Goal: Task Accomplishment & Management: Use online tool/utility

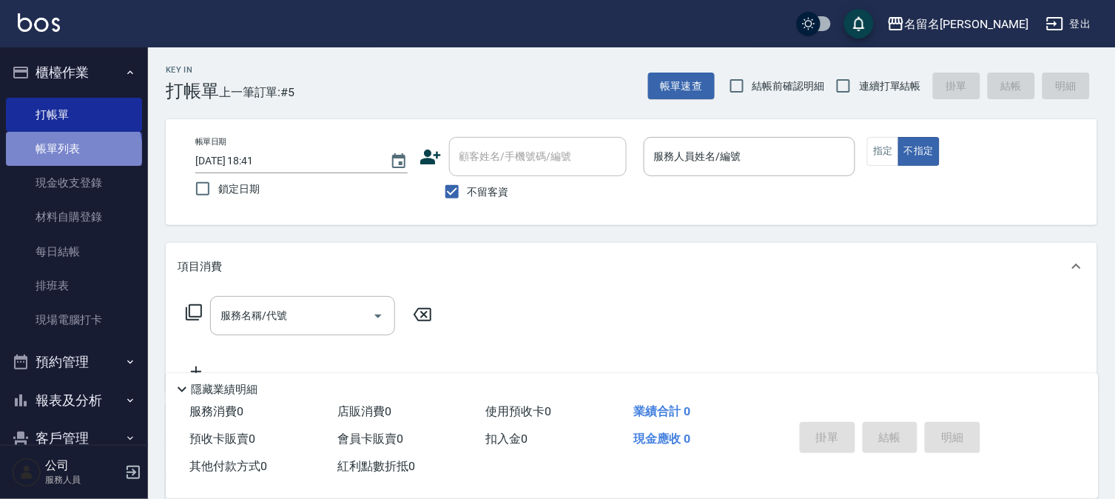
click at [73, 152] on link "帳單列表" at bounding box center [74, 149] width 136 height 34
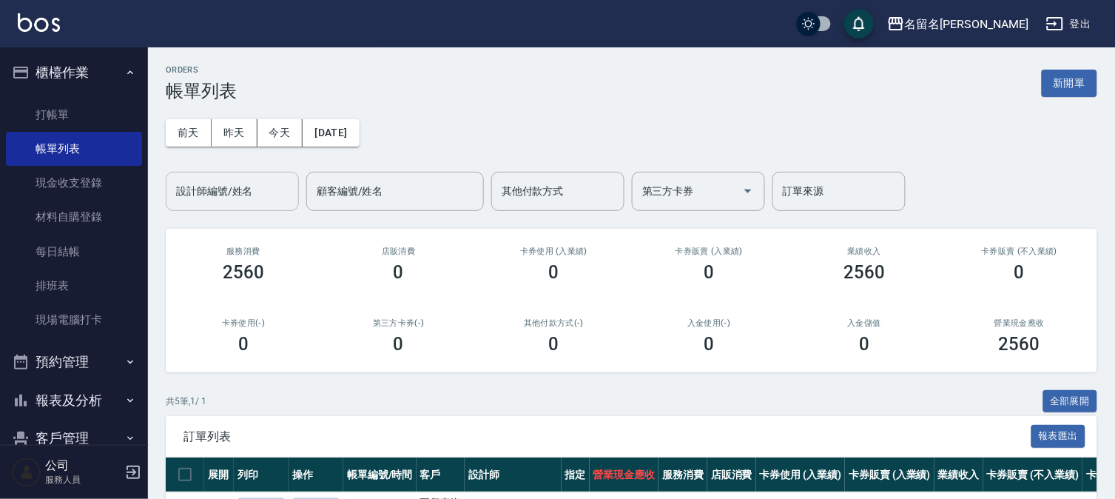
drag, startPoint x: 245, startPoint y: 183, endPoint x: 247, endPoint y: 204, distance: 21.6
click at [243, 183] on input "設計師編號/姓名" at bounding box center [232, 191] width 120 height 26
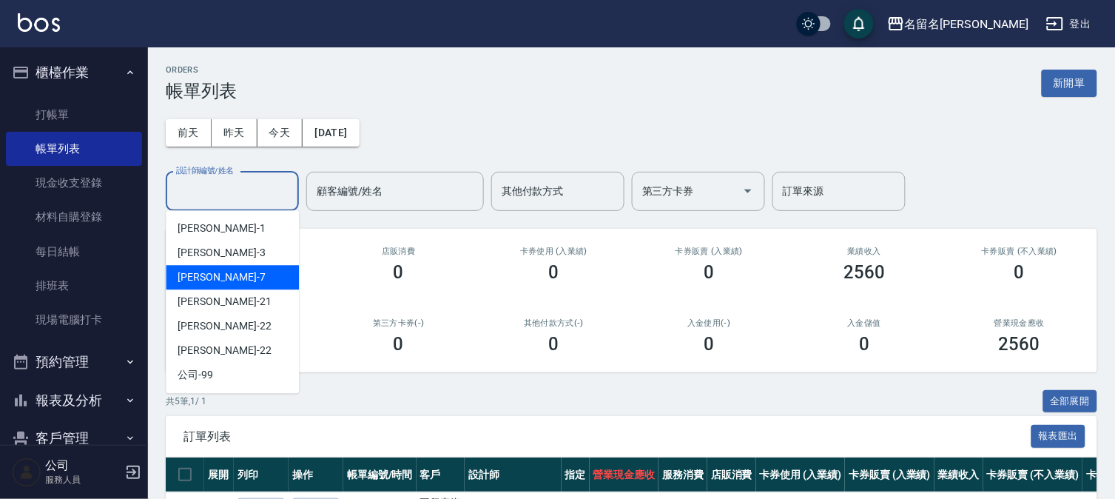
click at [250, 280] on div "陳怡伶 -7" at bounding box center [232, 277] width 133 height 24
type input "陳怡伶-7"
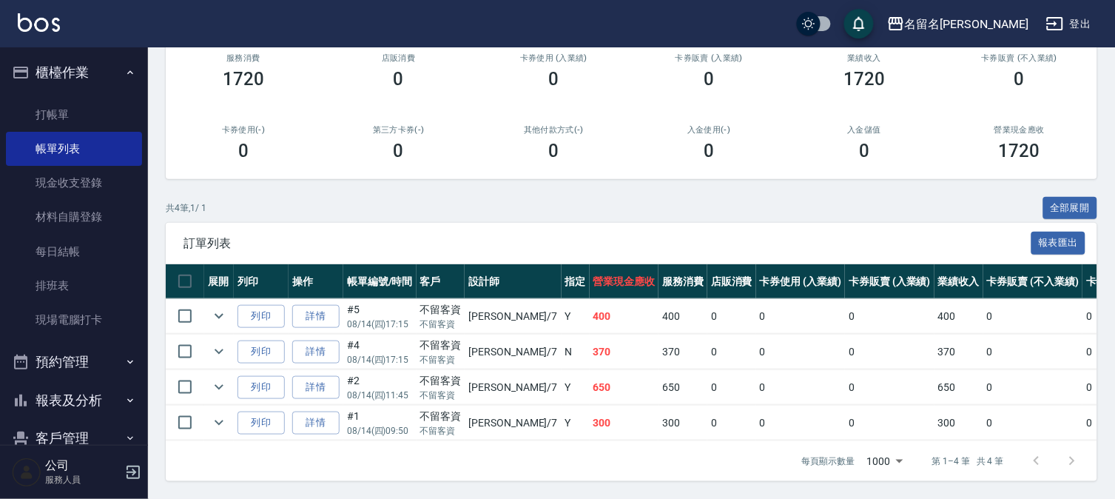
scroll to position [205, 0]
drag, startPoint x: 81, startPoint y: 106, endPoint x: 92, endPoint y: 105, distance: 10.4
click at [81, 105] on link "打帳單" at bounding box center [74, 115] width 136 height 34
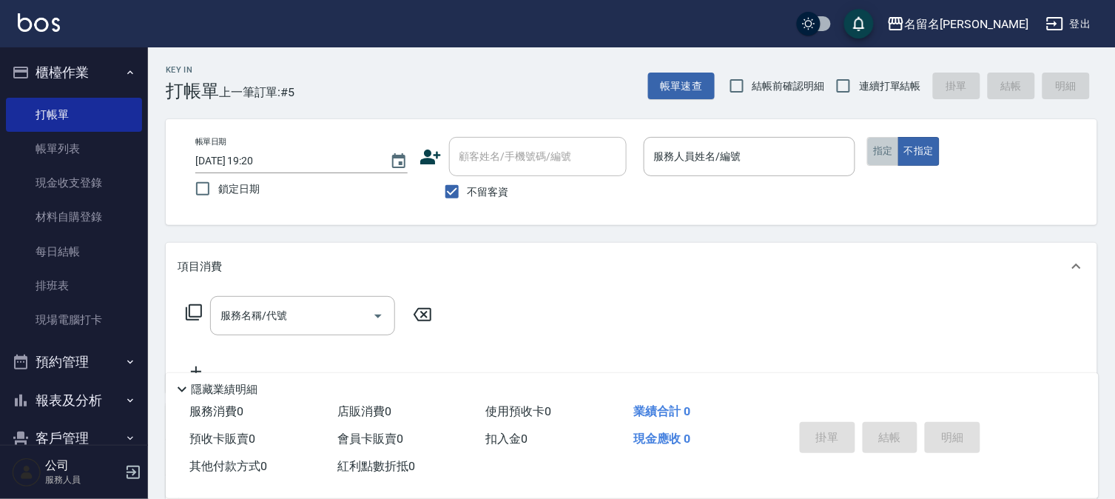
click at [873, 152] on button "指定" at bounding box center [883, 151] width 32 height 29
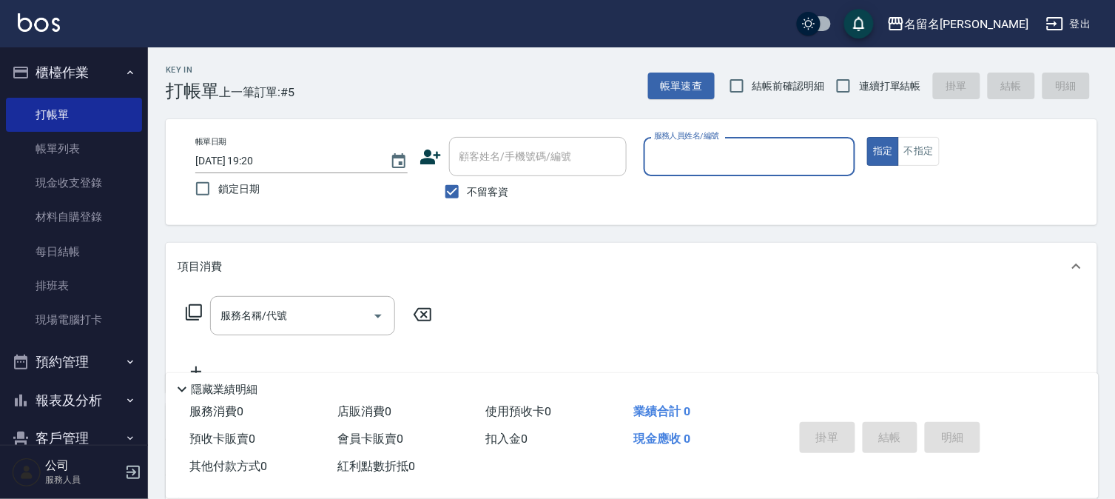
click at [788, 138] on div "服務人員姓名/編號" at bounding box center [750, 156] width 212 height 39
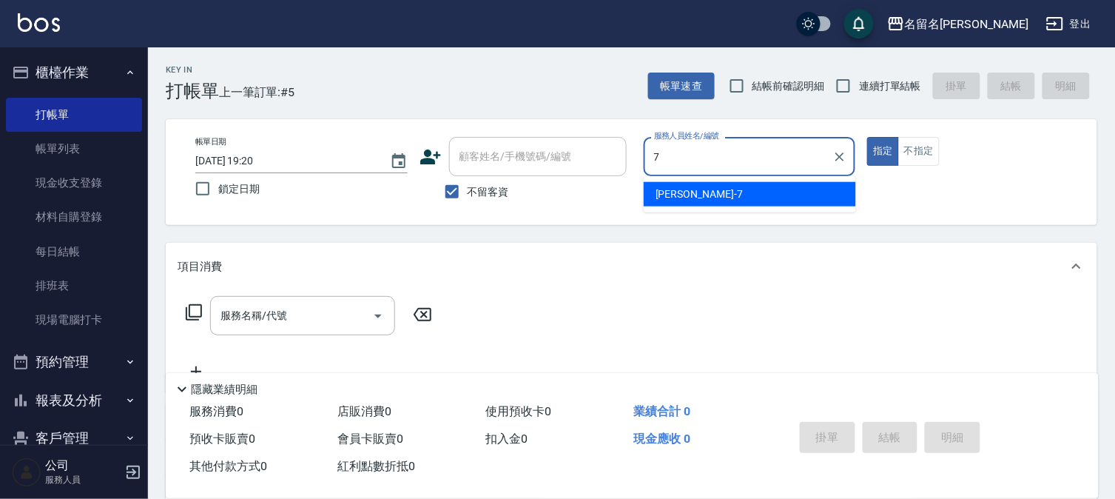
type input "陳怡伶-7"
type button "true"
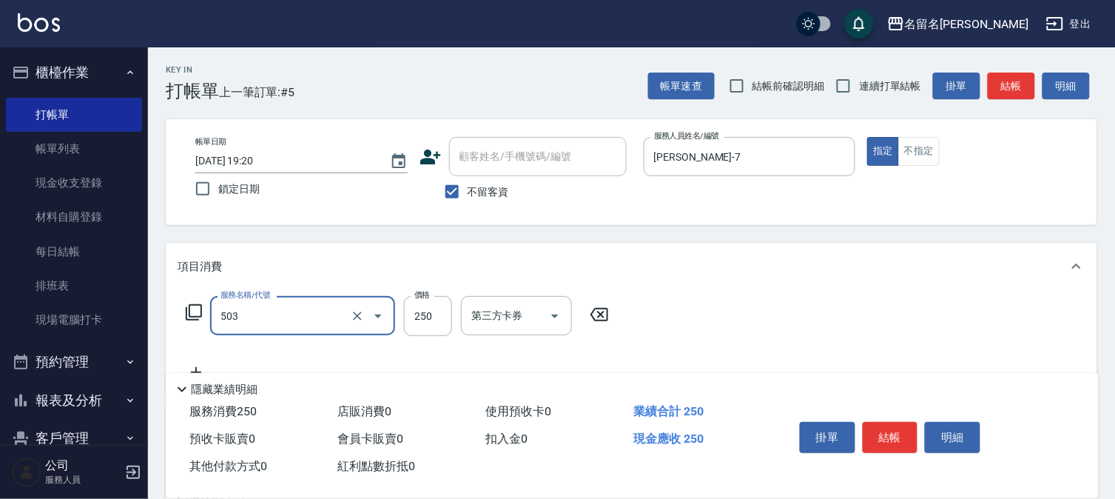
type input "指定洗髮(503)"
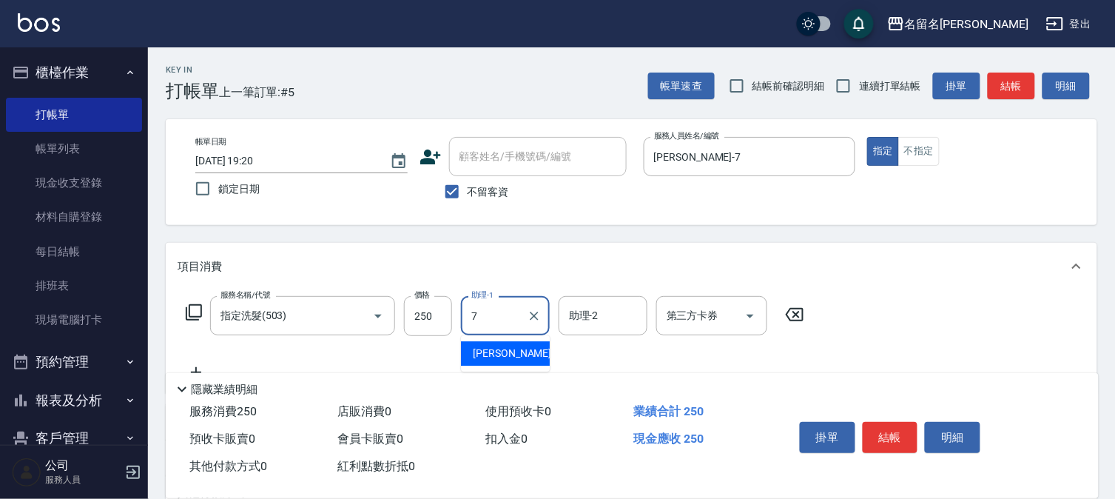
type input "陳怡伶-7"
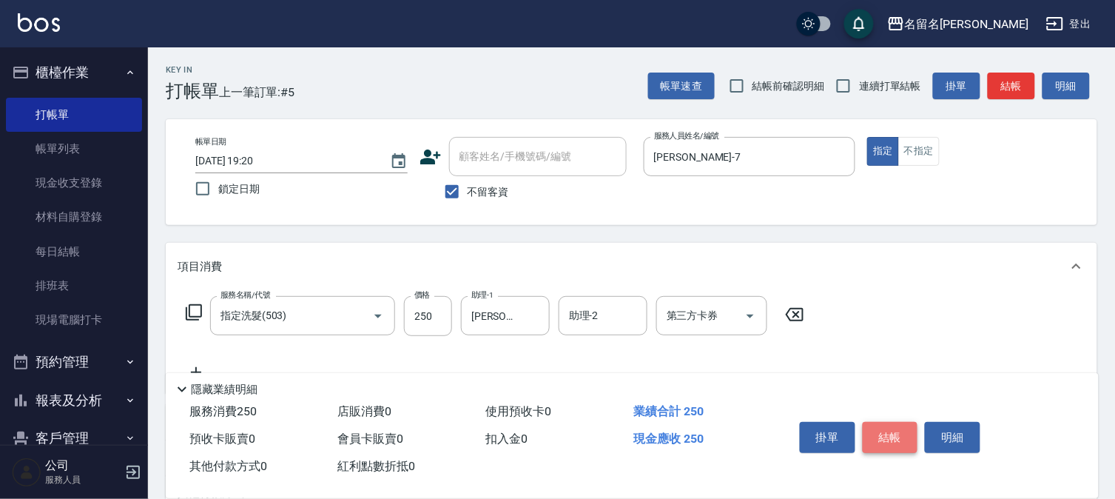
click at [889, 438] on button "結帳" at bounding box center [890, 437] width 55 height 31
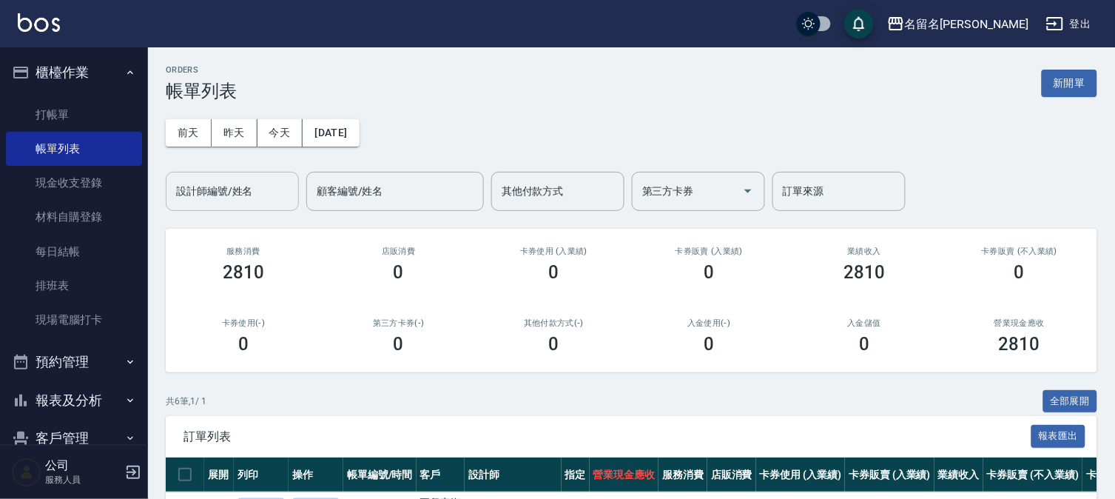
click at [240, 200] on input "設計師編號/姓名" at bounding box center [232, 191] width 120 height 26
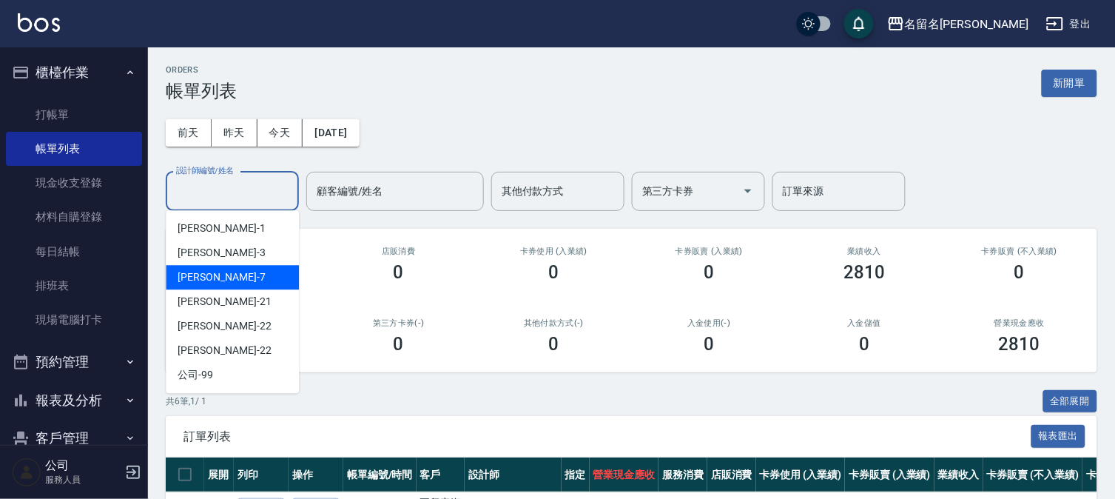
click at [263, 269] on div "陳怡伶 -7" at bounding box center [232, 277] width 133 height 24
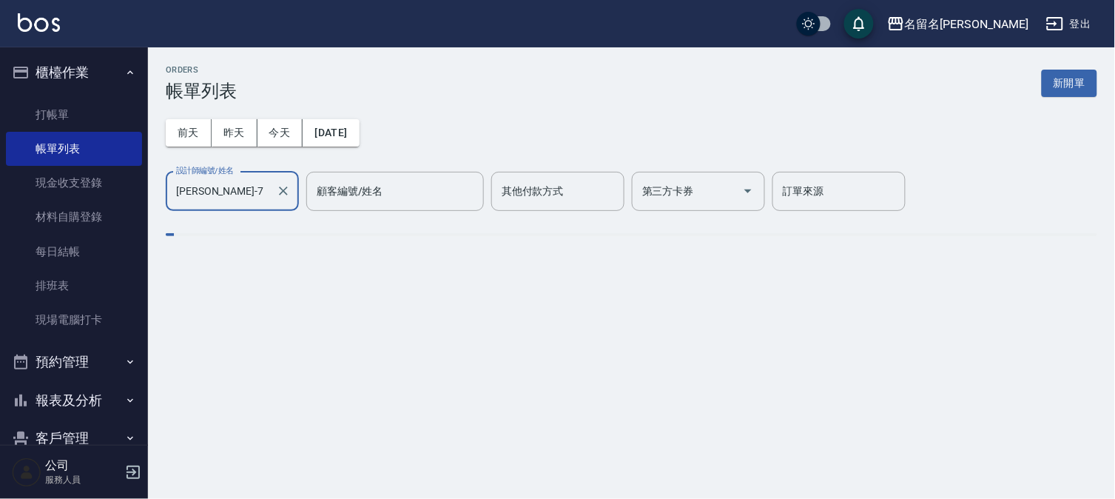
type input "陳怡伶-7"
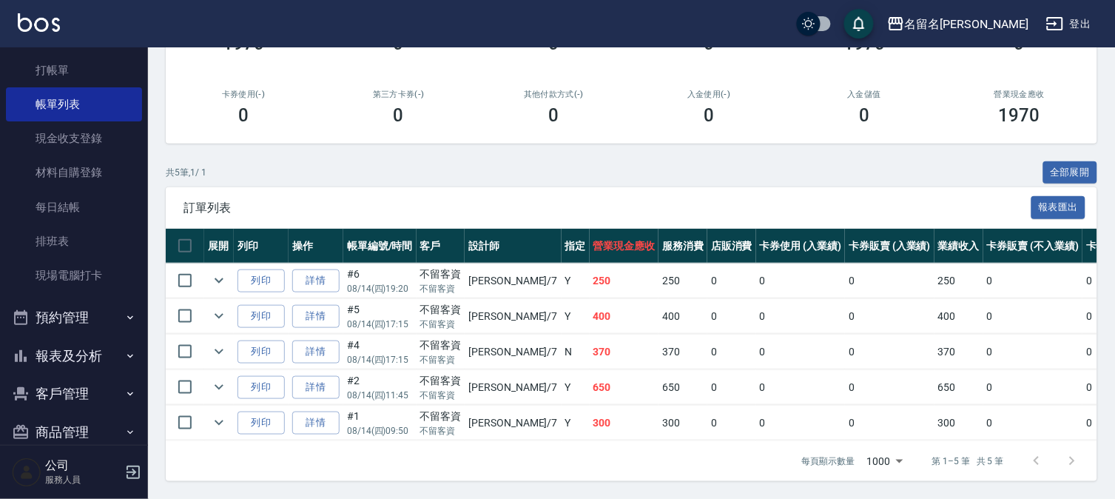
scroll to position [67, 0]
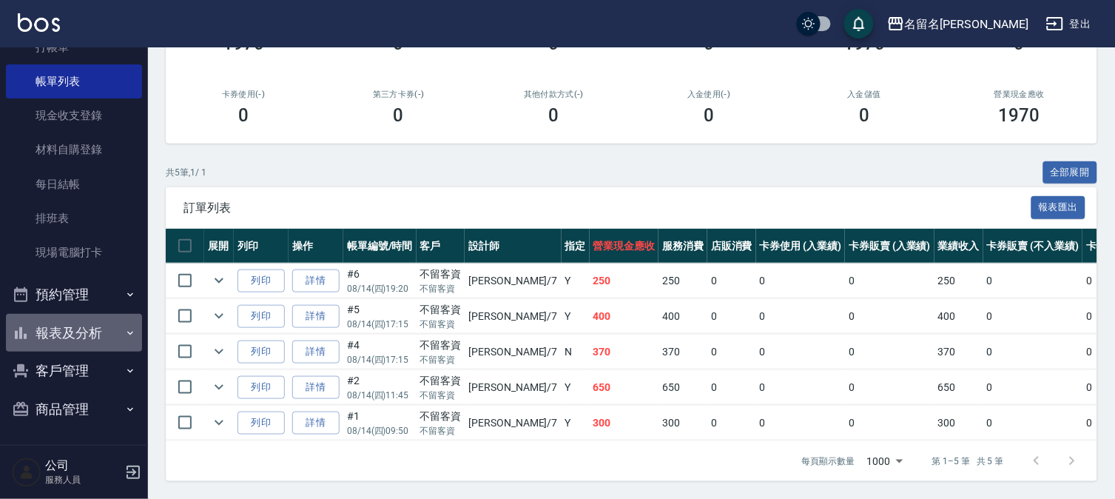
click at [84, 339] on button "報表及分析" at bounding box center [74, 333] width 136 height 38
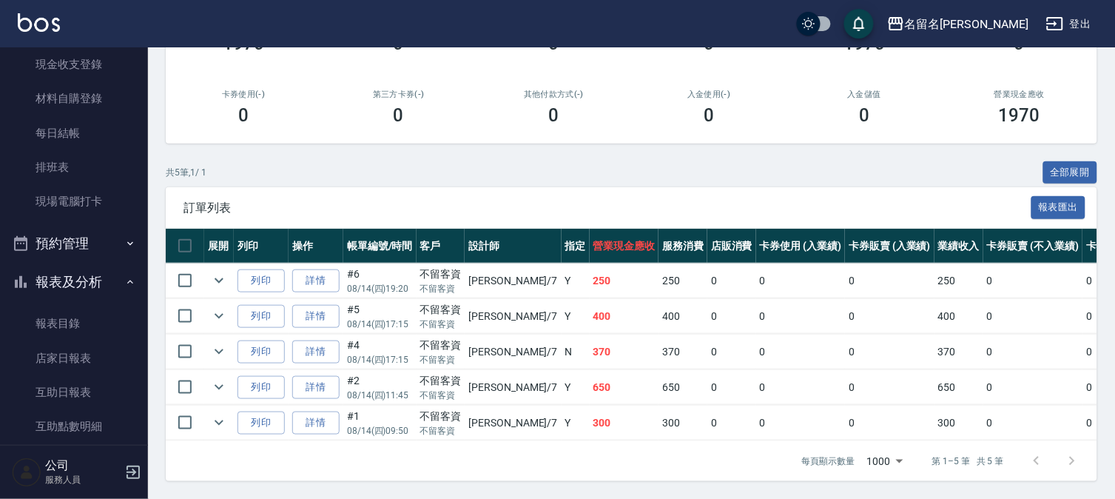
scroll to position [284, 0]
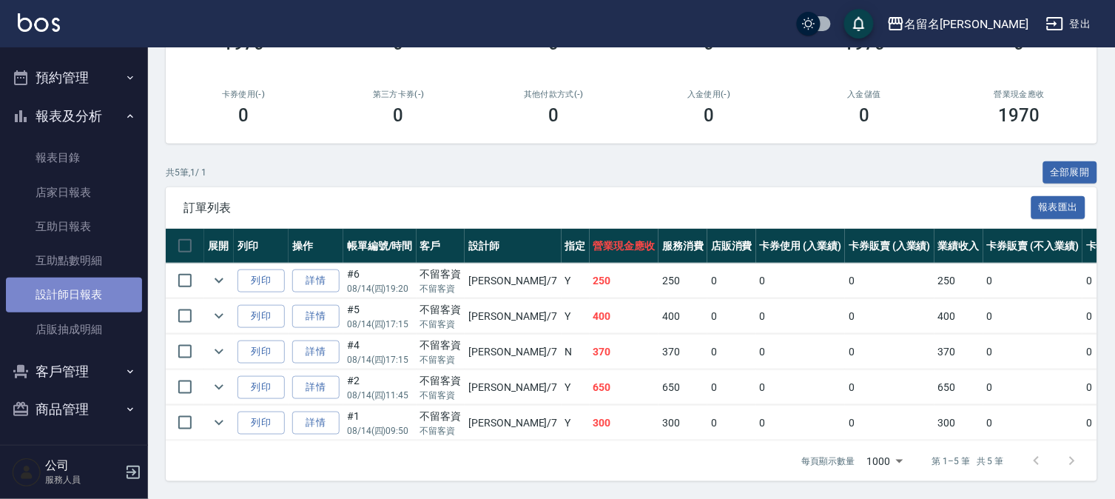
click at [117, 286] on link "設計師日報表" at bounding box center [74, 294] width 136 height 34
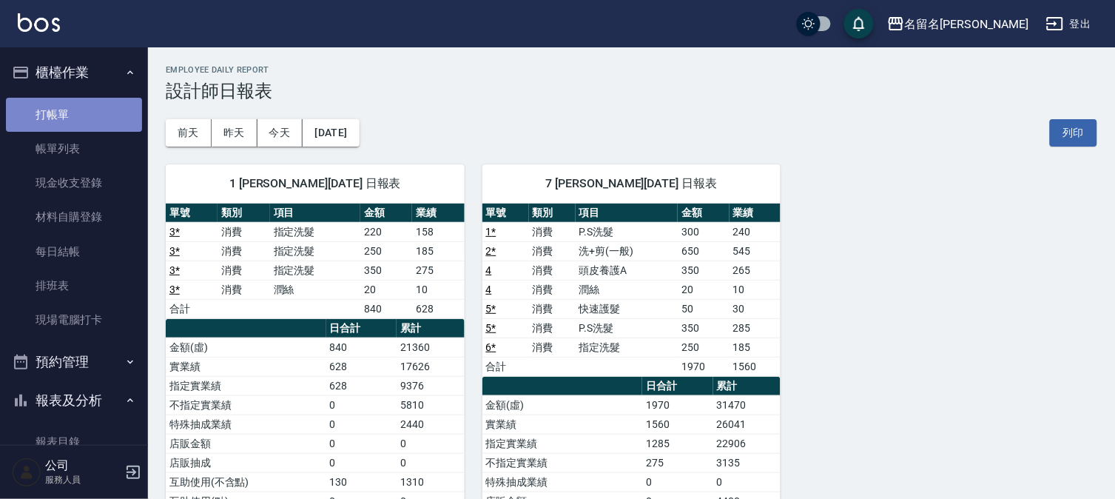
click at [117, 107] on link "打帳單" at bounding box center [74, 115] width 136 height 34
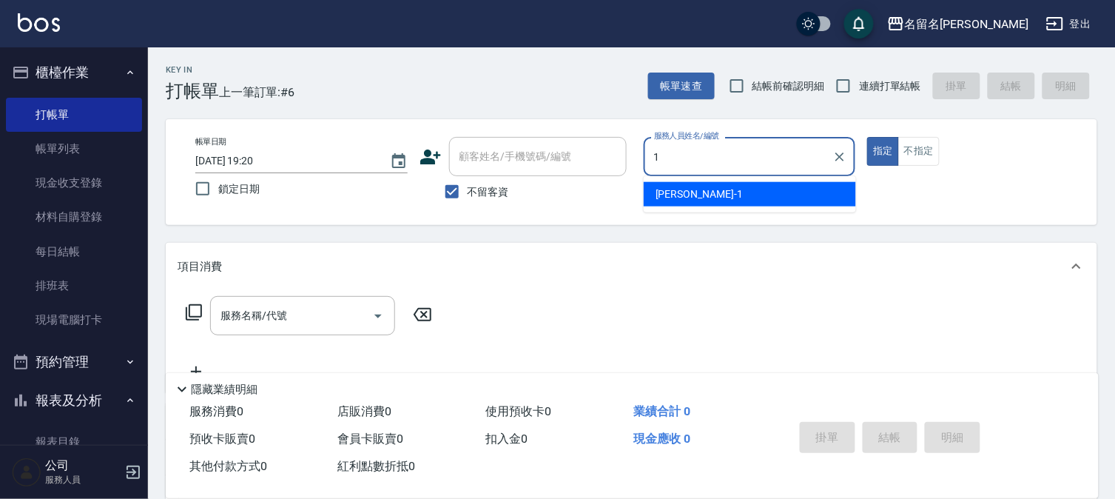
type input "鄭文鎧-1"
type button "true"
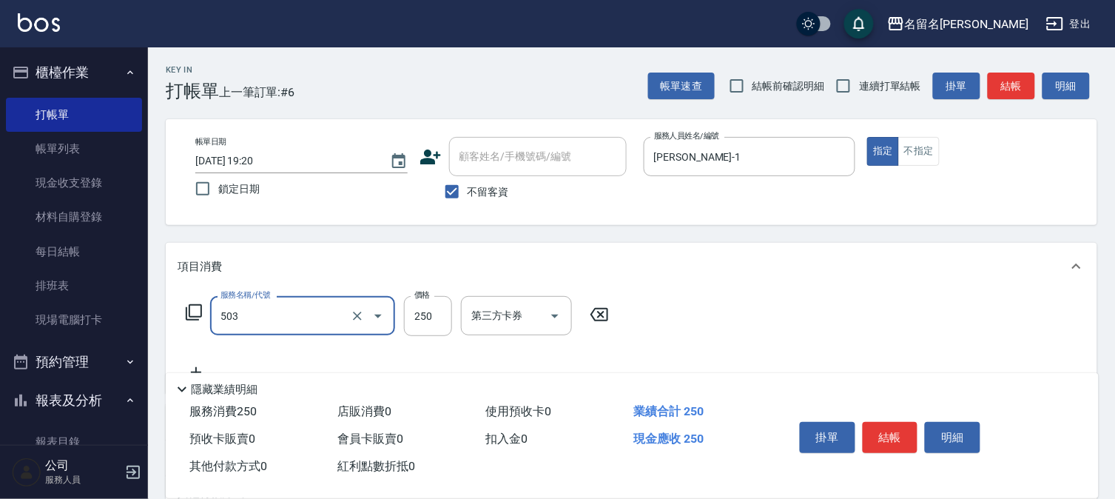
type input "指定洗髮(503)"
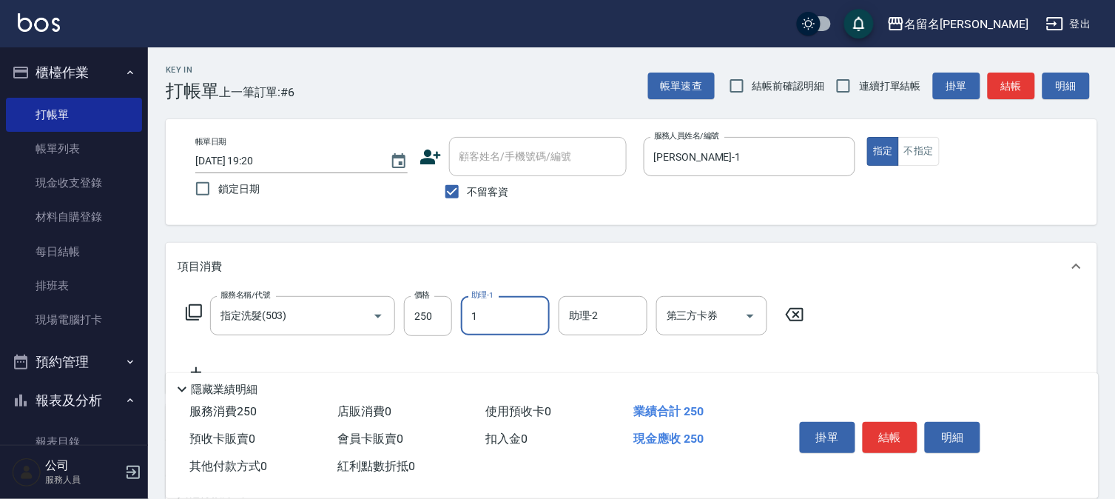
type input "鄭文鎧-1"
type input "P.S洗髮(501)"
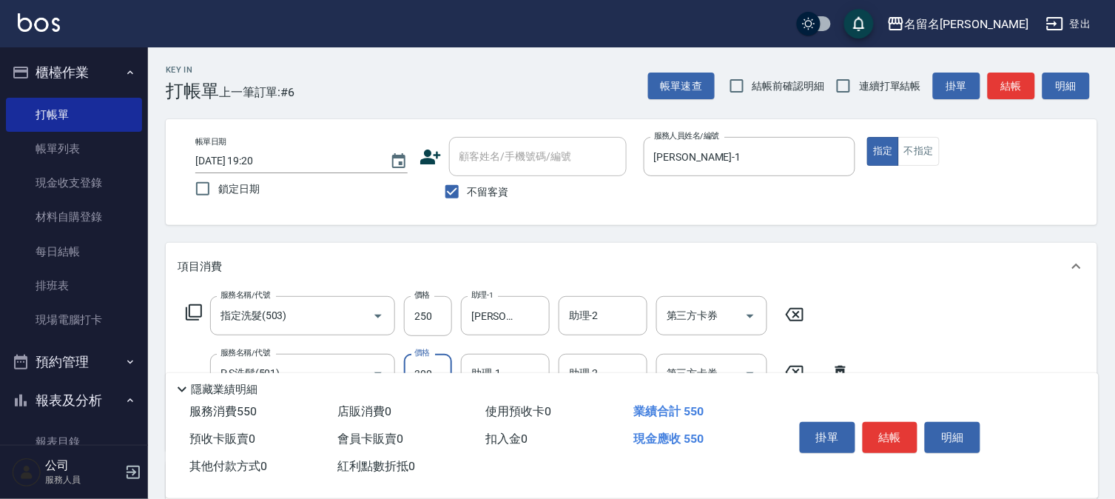
type input "300"
type input "鄭文鎧-1"
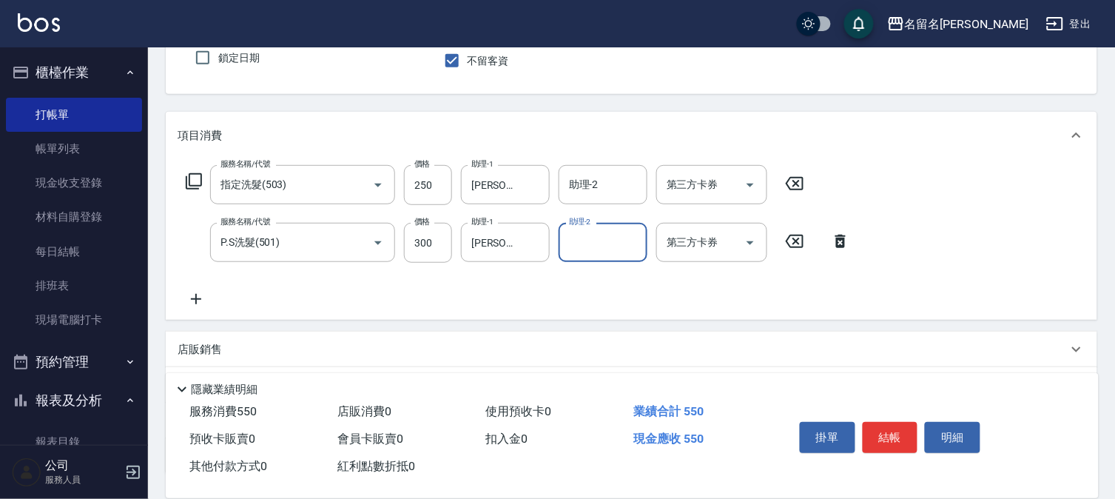
scroll to position [164, 0]
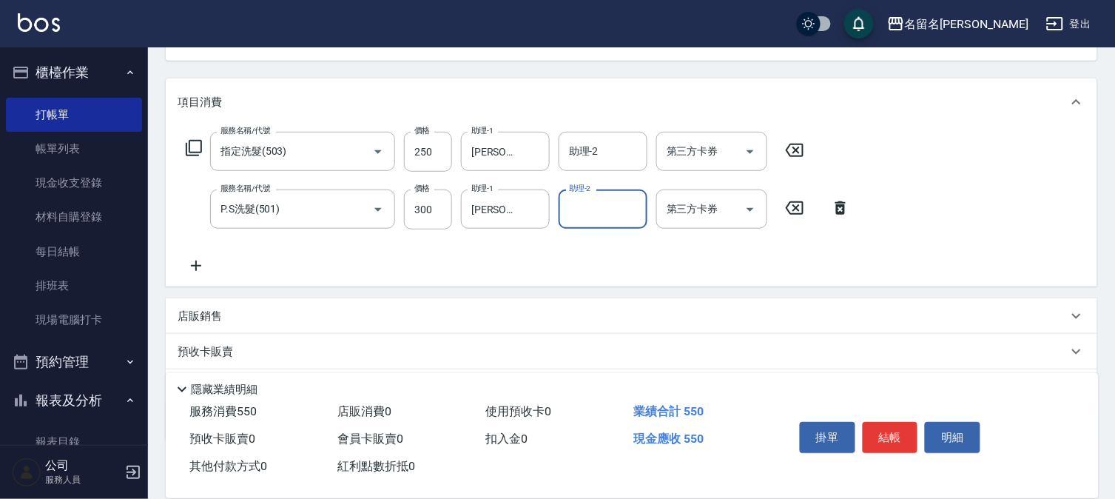
click at [892, 434] on button "結帳" at bounding box center [890, 437] width 55 height 31
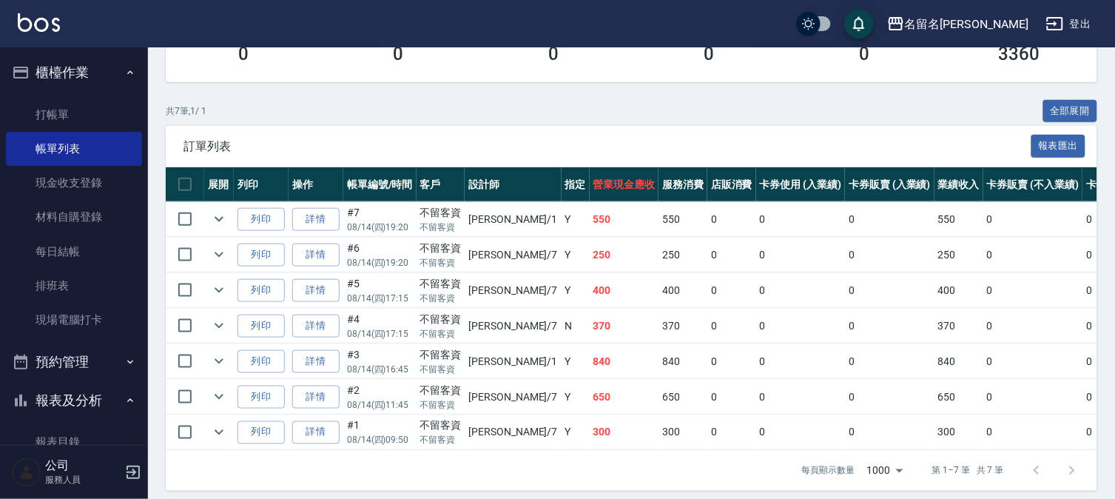
scroll to position [313, 0]
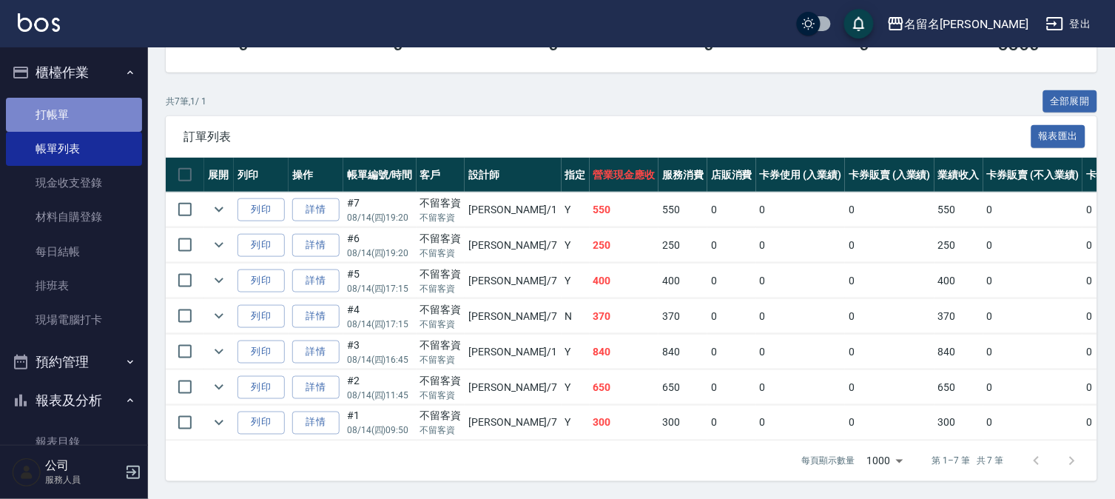
click at [111, 116] on link "打帳單" at bounding box center [74, 115] width 136 height 34
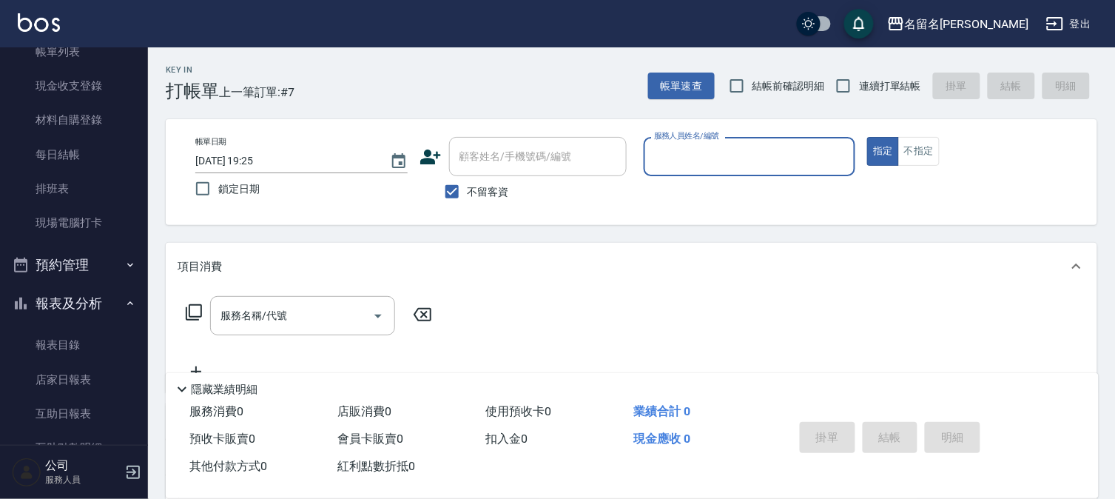
scroll to position [246, 0]
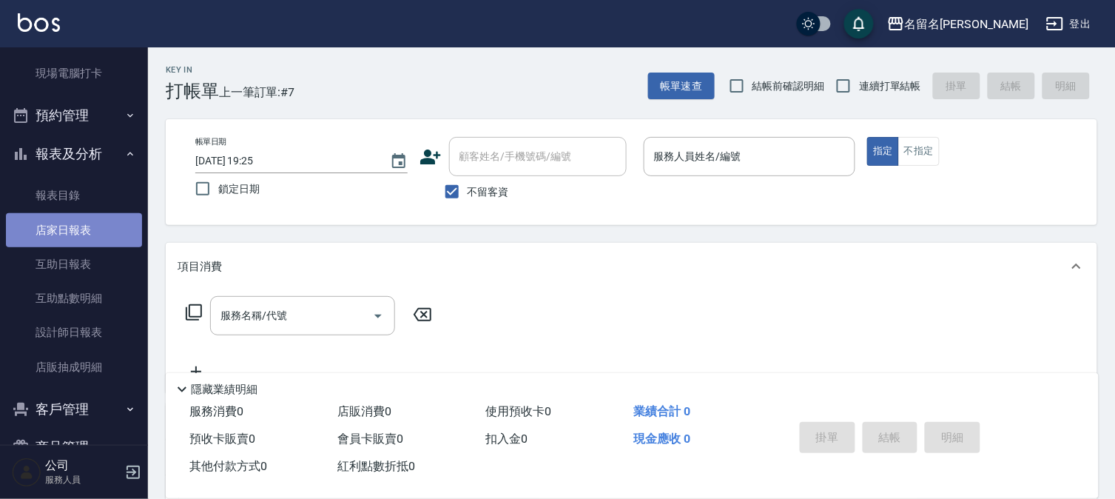
click at [81, 231] on link "店家日報表" at bounding box center [74, 230] width 136 height 34
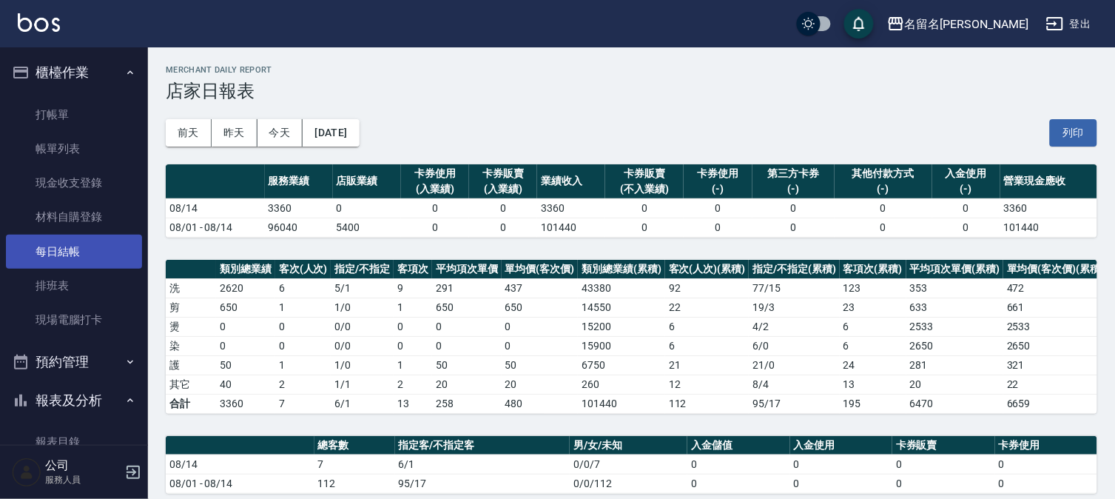
click at [91, 252] on link "每日結帳" at bounding box center [74, 252] width 136 height 34
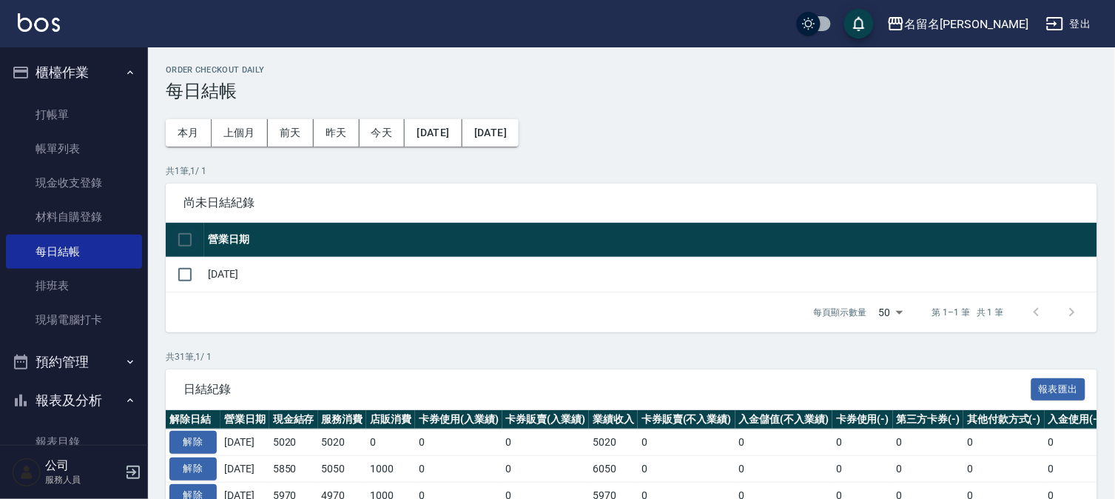
click at [181, 232] on input "checkbox" at bounding box center [184, 239] width 31 height 31
checkbox input "true"
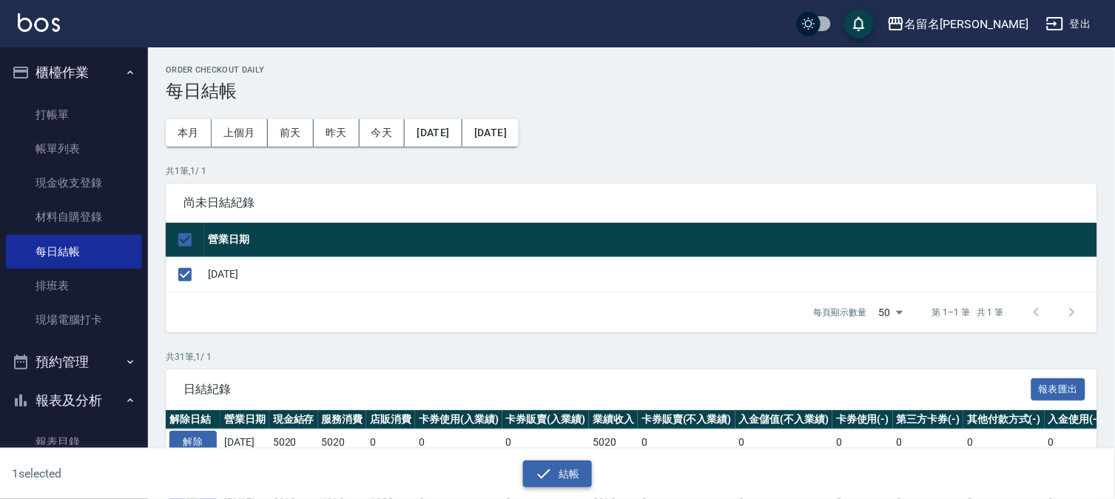
click at [579, 468] on button "結帳" at bounding box center [557, 473] width 69 height 27
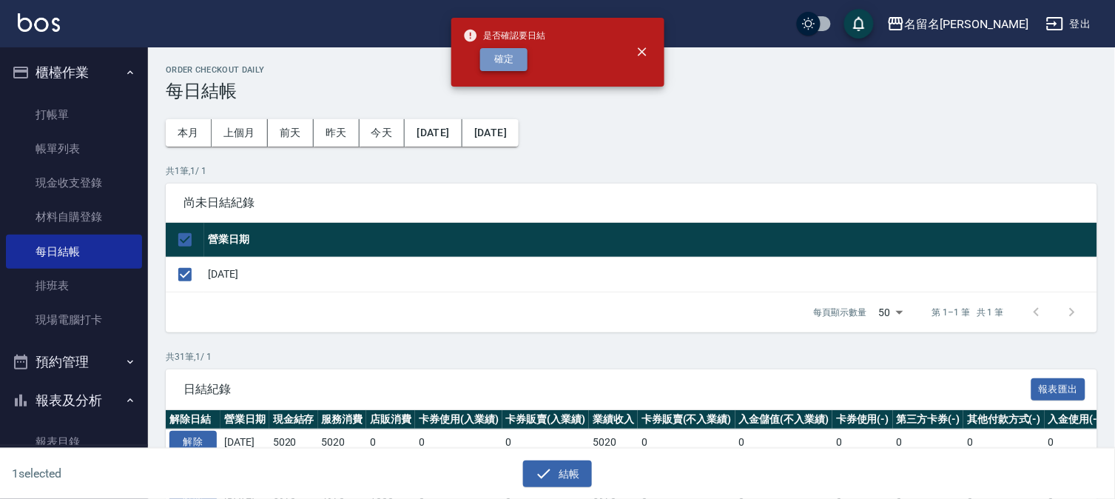
click at [513, 56] on button "確定" at bounding box center [503, 59] width 47 height 23
checkbox input "false"
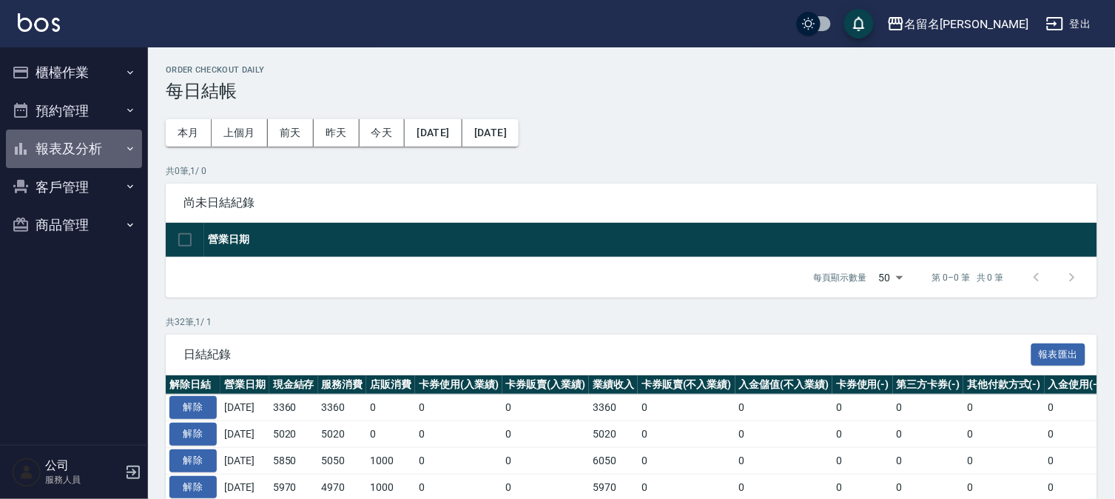
click at [78, 136] on button "報表及分析" at bounding box center [74, 148] width 136 height 38
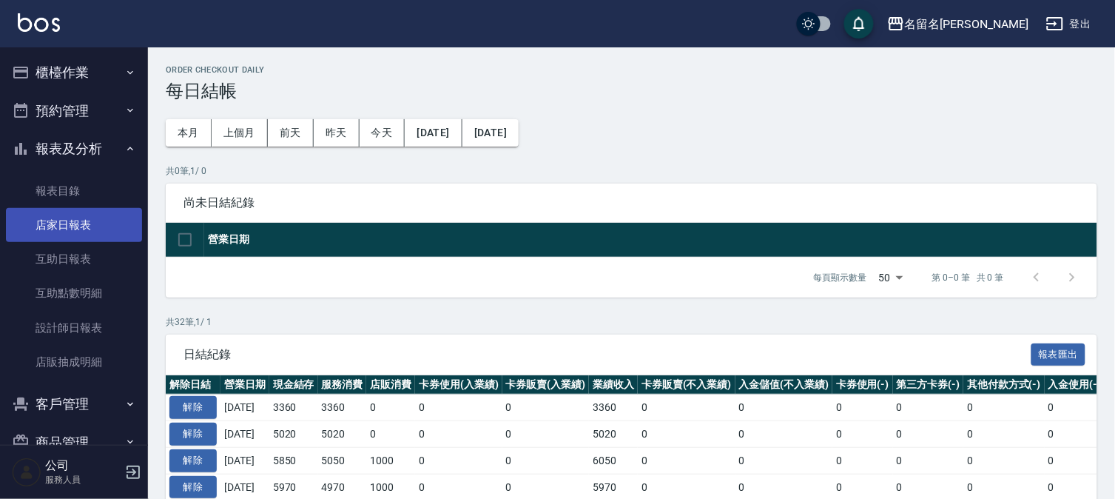
click at [95, 225] on link "店家日報表" at bounding box center [74, 225] width 136 height 34
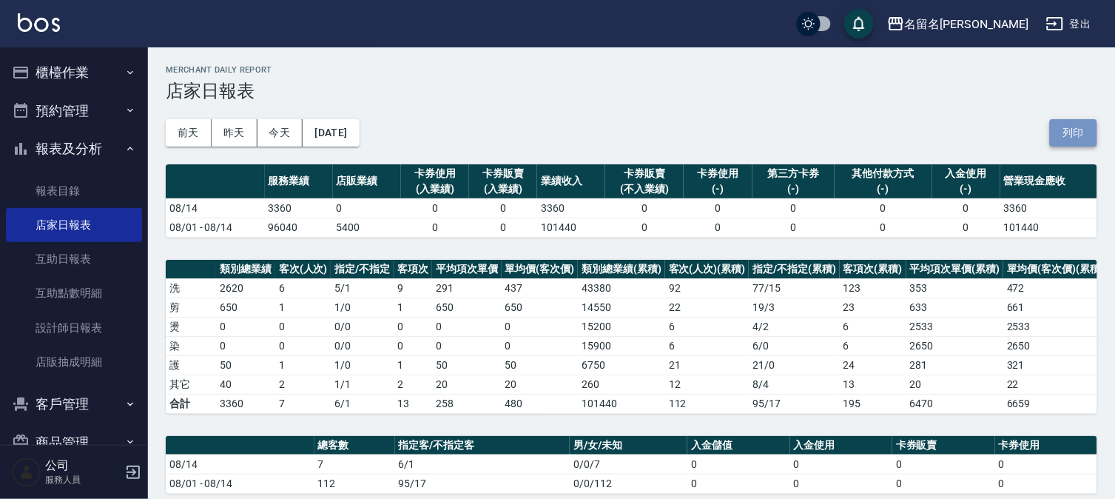
click at [1075, 120] on button "列印" at bounding box center [1073, 132] width 47 height 27
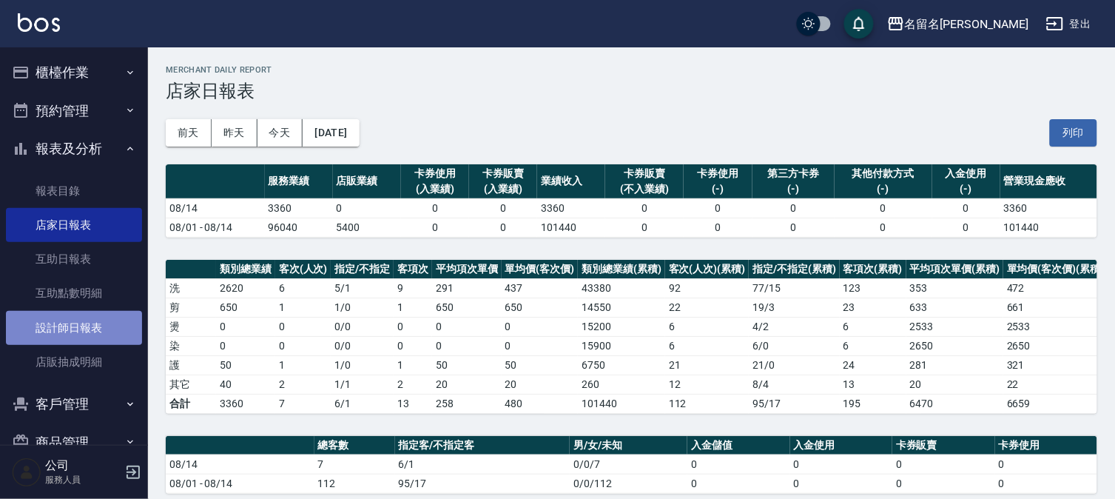
click at [81, 329] on link "設計師日報表" at bounding box center [74, 328] width 136 height 34
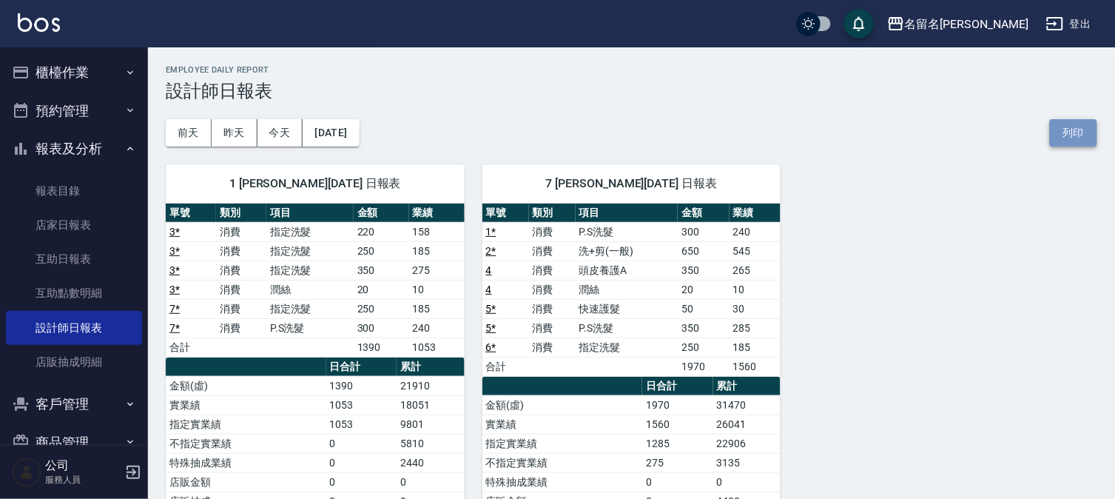
click at [1059, 127] on button "列印" at bounding box center [1073, 132] width 47 height 27
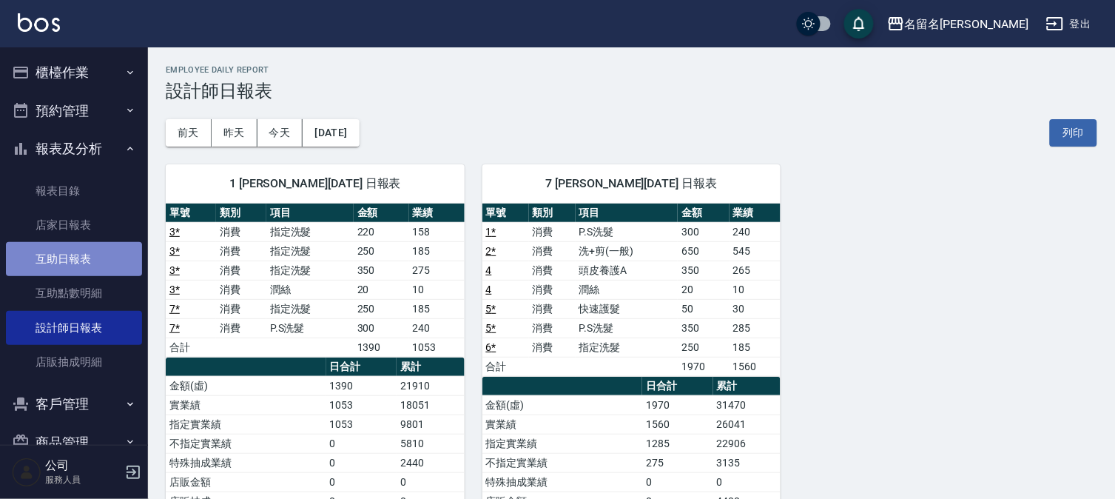
click at [90, 255] on link "互助日報表" at bounding box center [74, 259] width 136 height 34
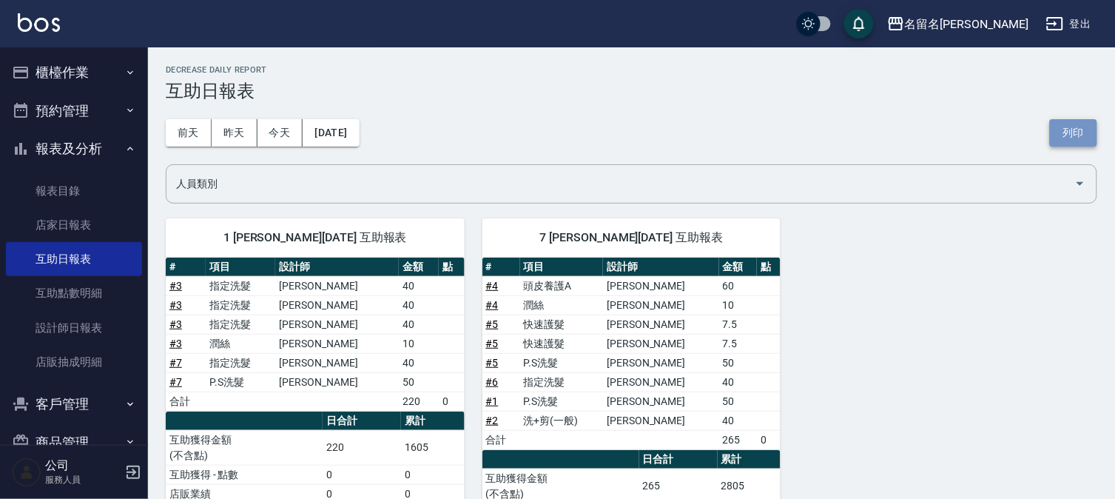
click at [1069, 129] on button "列印" at bounding box center [1073, 132] width 47 height 27
